Goal: Task Accomplishment & Management: Manage account settings

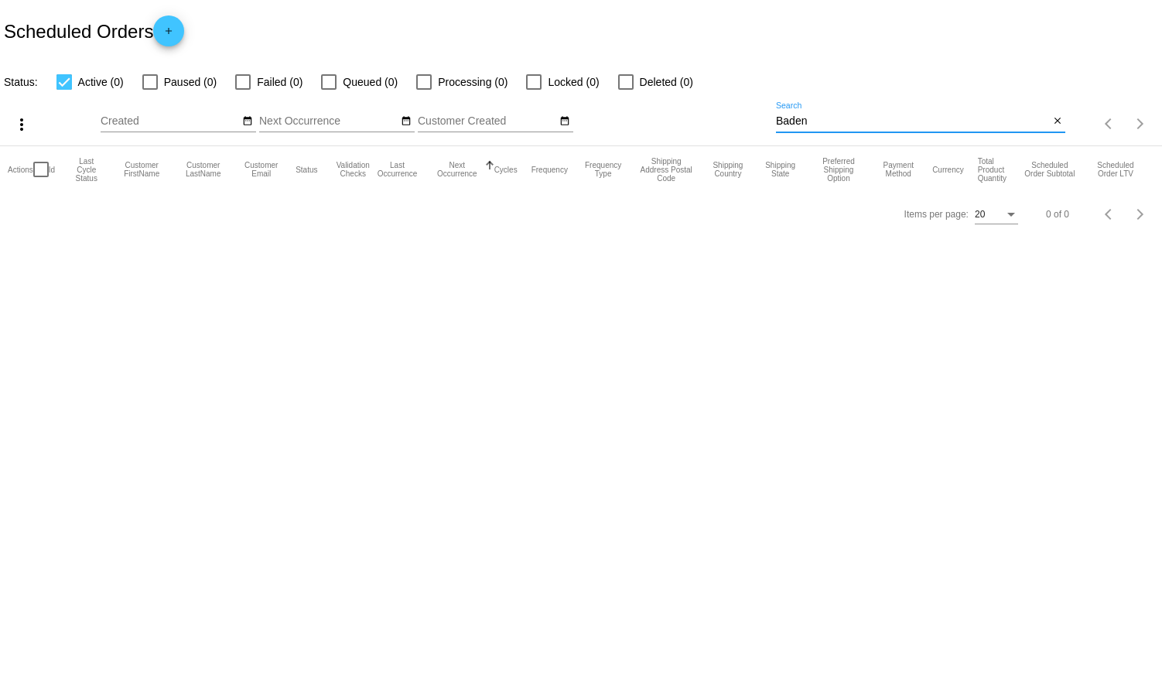
drag, startPoint x: 811, startPoint y: 122, endPoint x: 717, endPoint y: 108, distance: 94.7
click at [717, 108] on div "more_vert Aug Jan Feb Mar [DATE]" at bounding box center [581, 118] width 1162 height 55
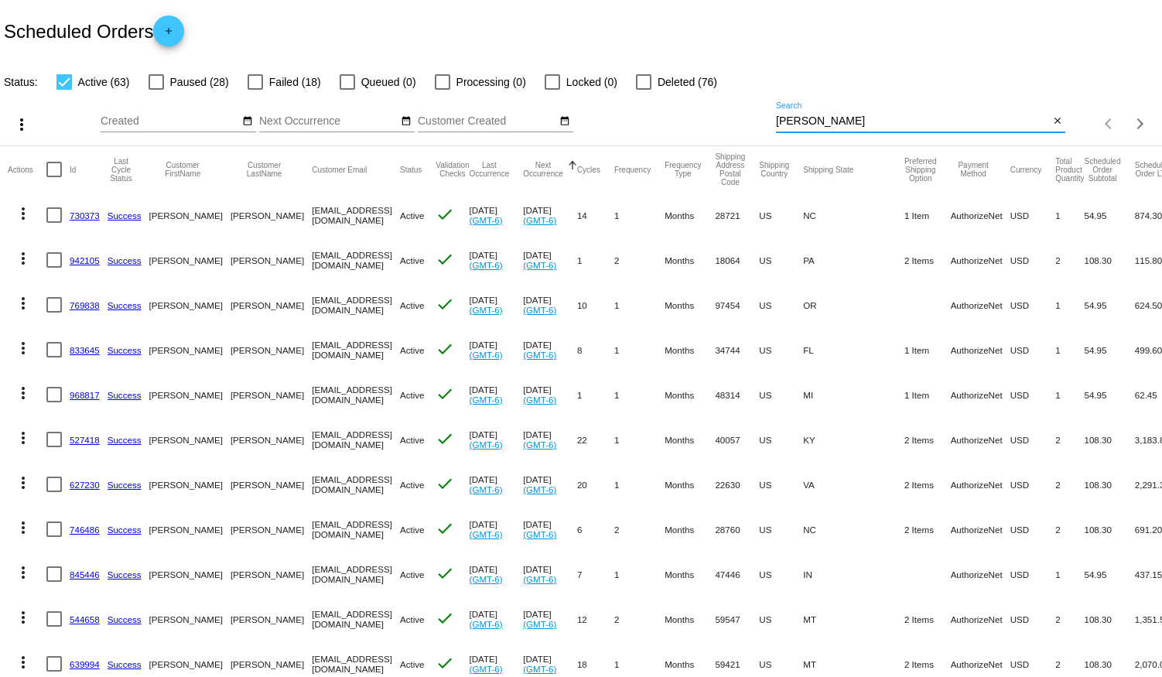
type input "[PERSON_NAME]"
click at [63, 84] on div at bounding box center [63, 81] width 15 height 15
click at [63, 90] on input "Active (63)" at bounding box center [63, 90] width 1 height 1
checkbox input "false"
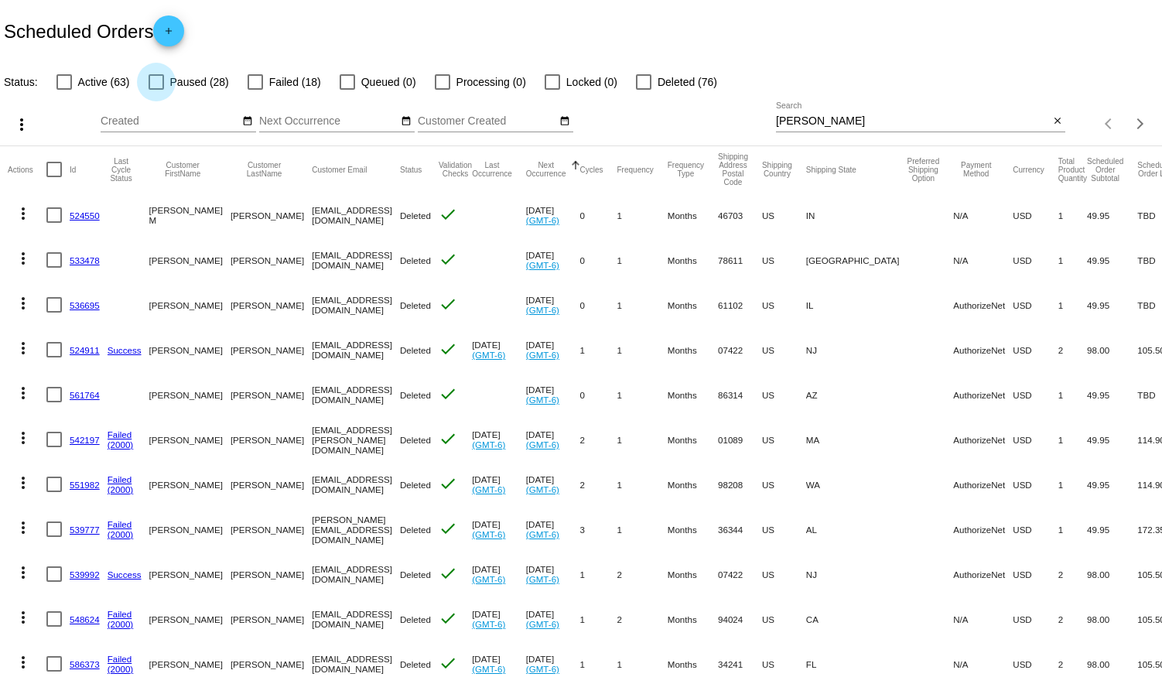
click at [153, 77] on div at bounding box center [156, 81] width 15 height 15
click at [156, 90] on input "Paused (28)" at bounding box center [156, 90] width 1 height 1
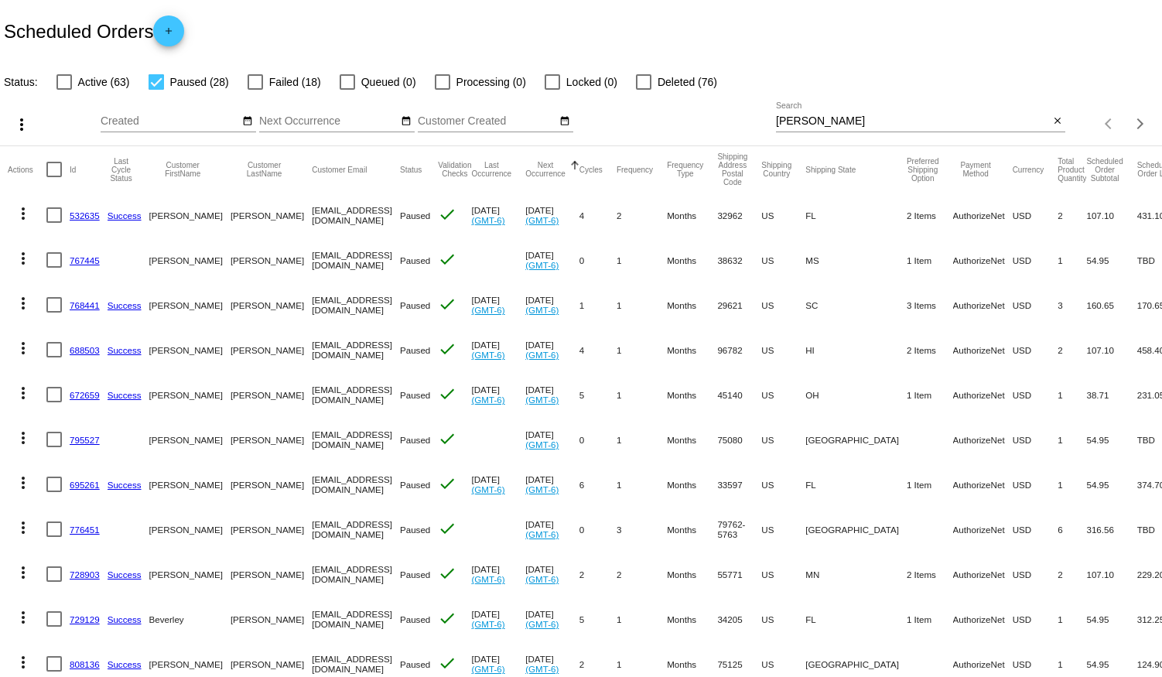
click at [158, 84] on div at bounding box center [156, 81] width 15 height 15
click at [156, 90] on input "Paused (28)" at bounding box center [156, 90] width 1 height 1
checkbox input "false"
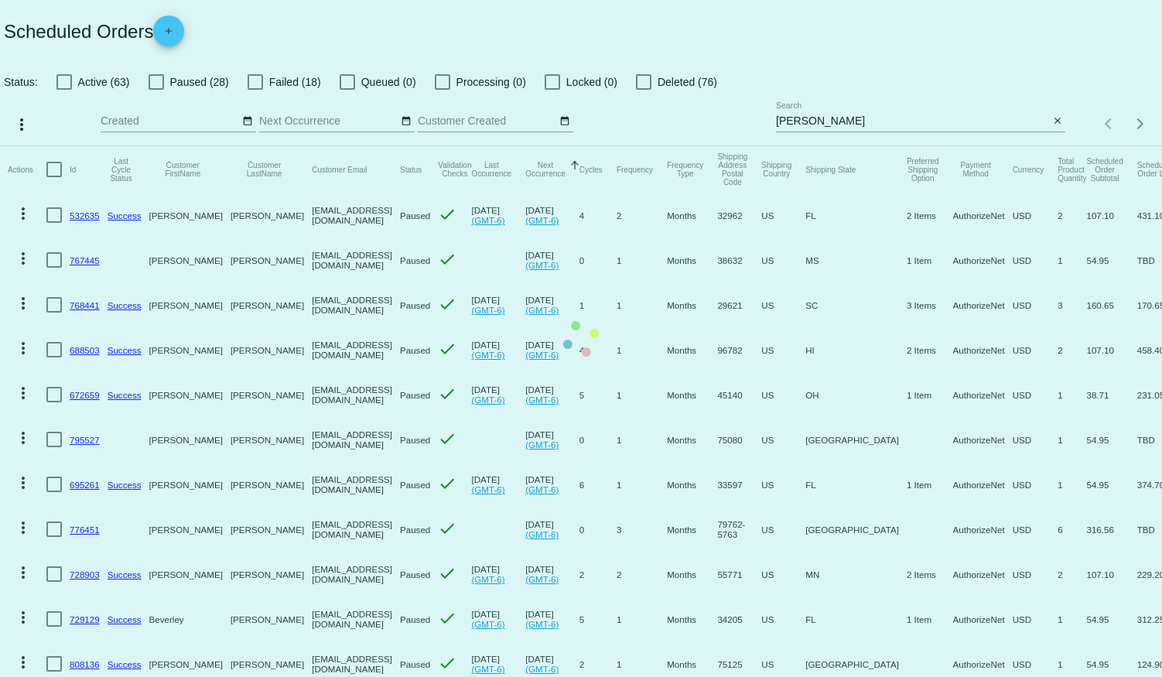
click at [257, 146] on mat-table "Actions Id Last Cycle Status Customer FirstName Customer LastName Customer Emai…" at bounding box center [581, 624] width 1162 height 957
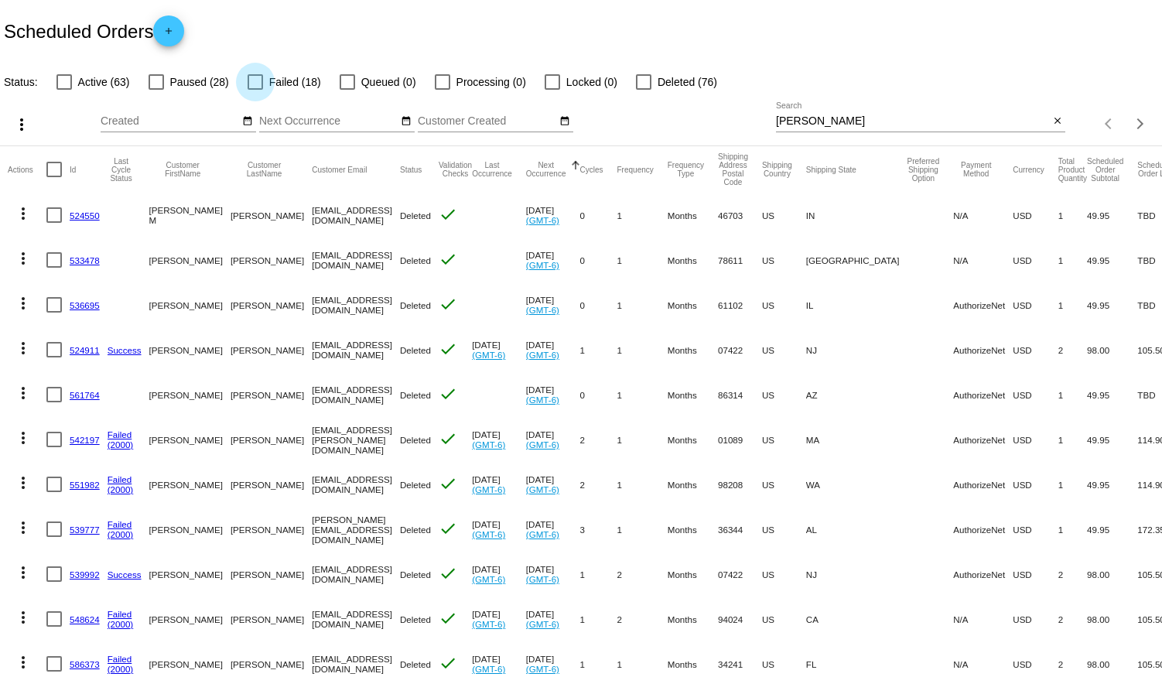
click at [253, 81] on div at bounding box center [255, 81] width 15 height 15
click at [255, 90] on input "Failed (18)" at bounding box center [255, 90] width 1 height 1
checkbox input "true"
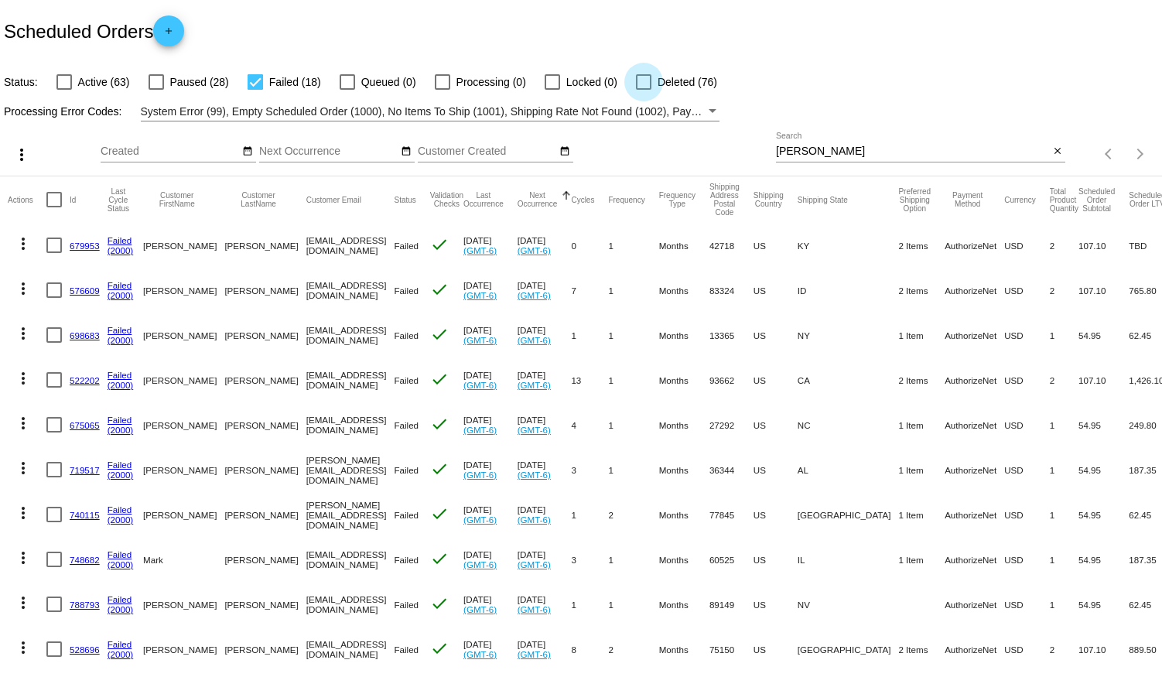
click at [642, 79] on div at bounding box center [643, 81] width 15 height 15
click at [643, 90] on input "Deleted (76)" at bounding box center [643, 90] width 1 height 1
checkbox input "true"
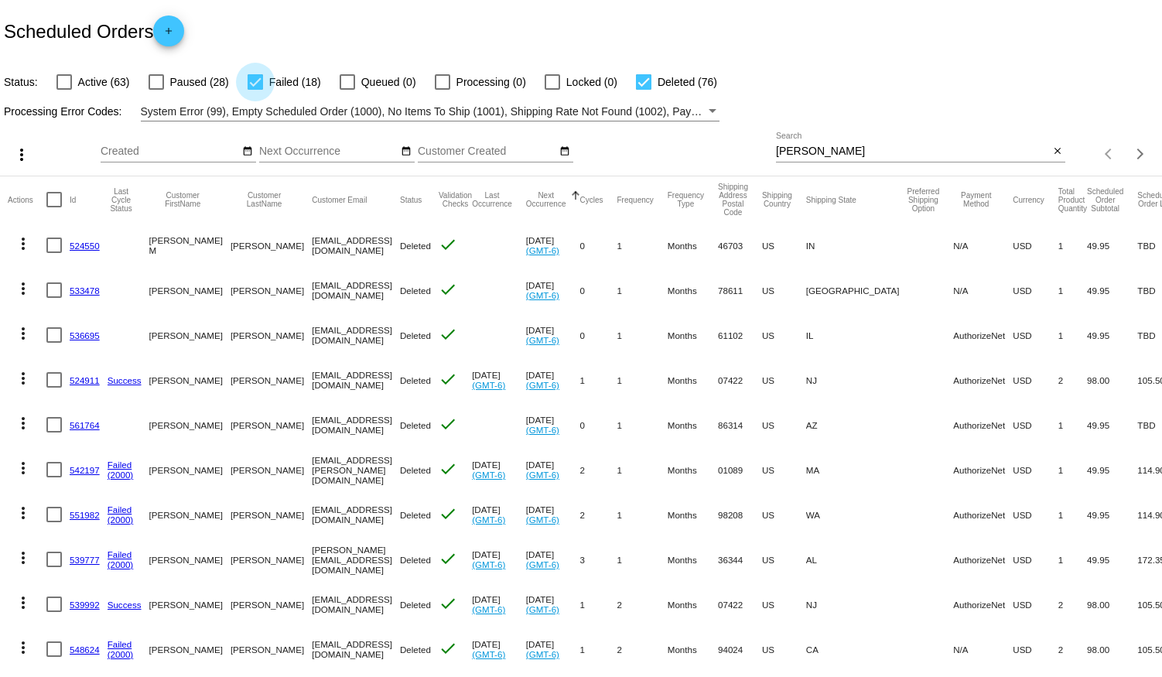
click at [255, 82] on div at bounding box center [255, 81] width 15 height 15
click at [255, 90] on input "Failed (18)" at bounding box center [255, 90] width 1 height 1
checkbox input "false"
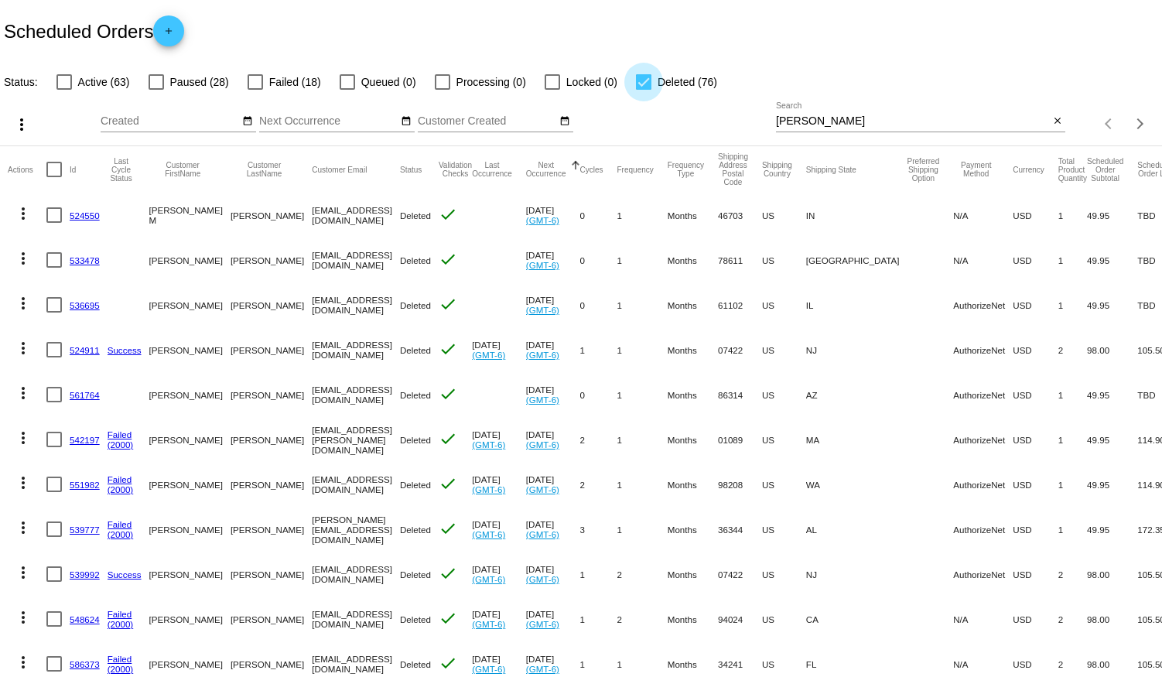
click at [642, 78] on div at bounding box center [643, 81] width 15 height 15
click at [643, 90] on input "Deleted (76)" at bounding box center [643, 90] width 1 height 1
checkbox input "false"
click at [67, 84] on div at bounding box center [63, 81] width 15 height 15
click at [64, 90] on input "Active (63)" at bounding box center [63, 90] width 1 height 1
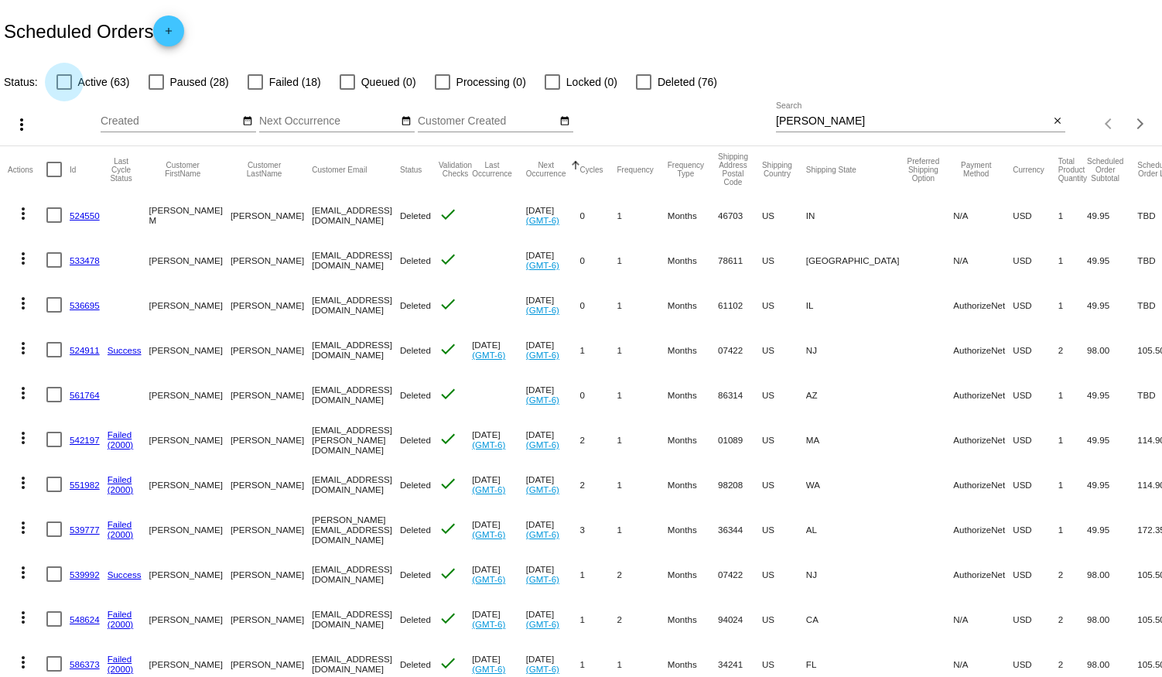
checkbox input "true"
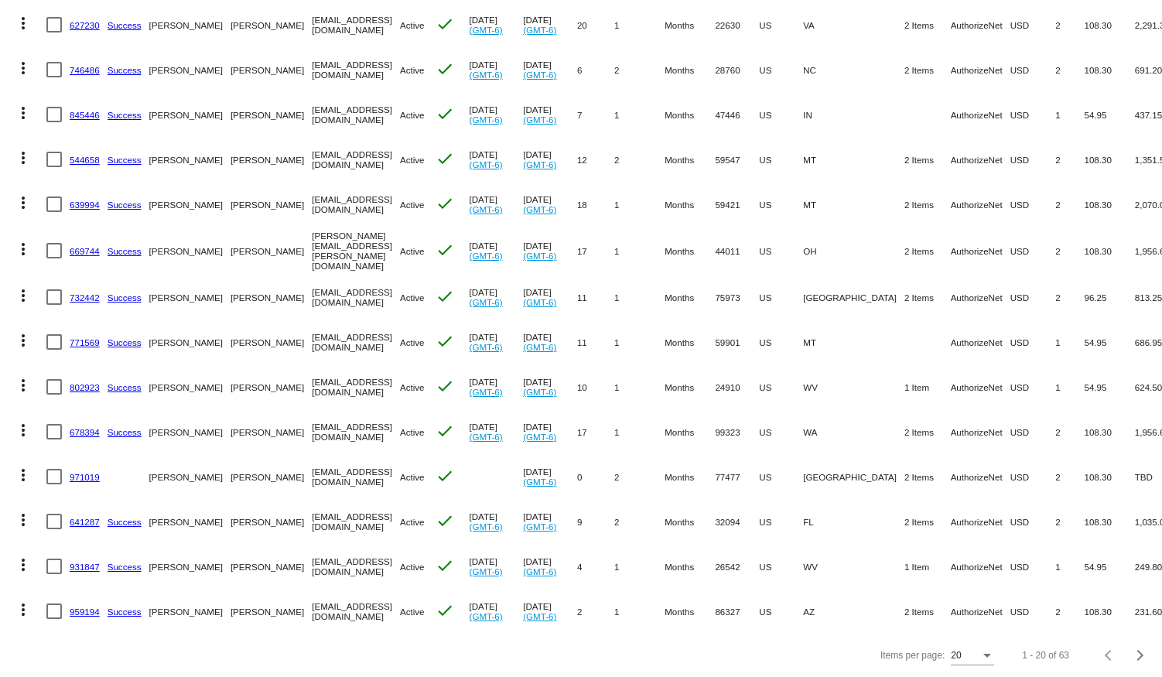
scroll to position [467, 0]
